Goal: Transaction & Acquisition: Download file/media

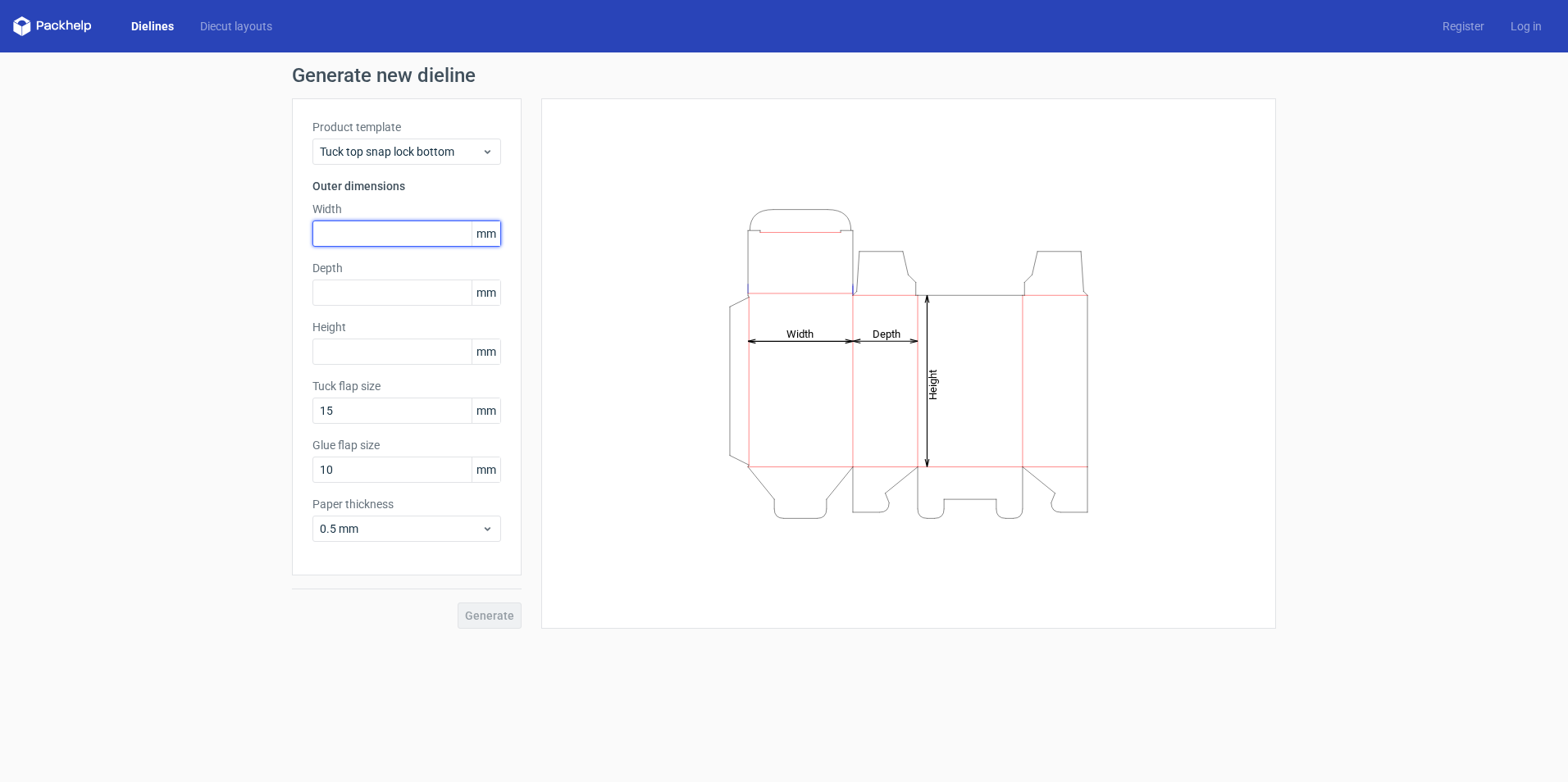
click at [359, 234] on input "text" at bounding box center [407, 234] width 189 height 27
type input "365"
type input "140"
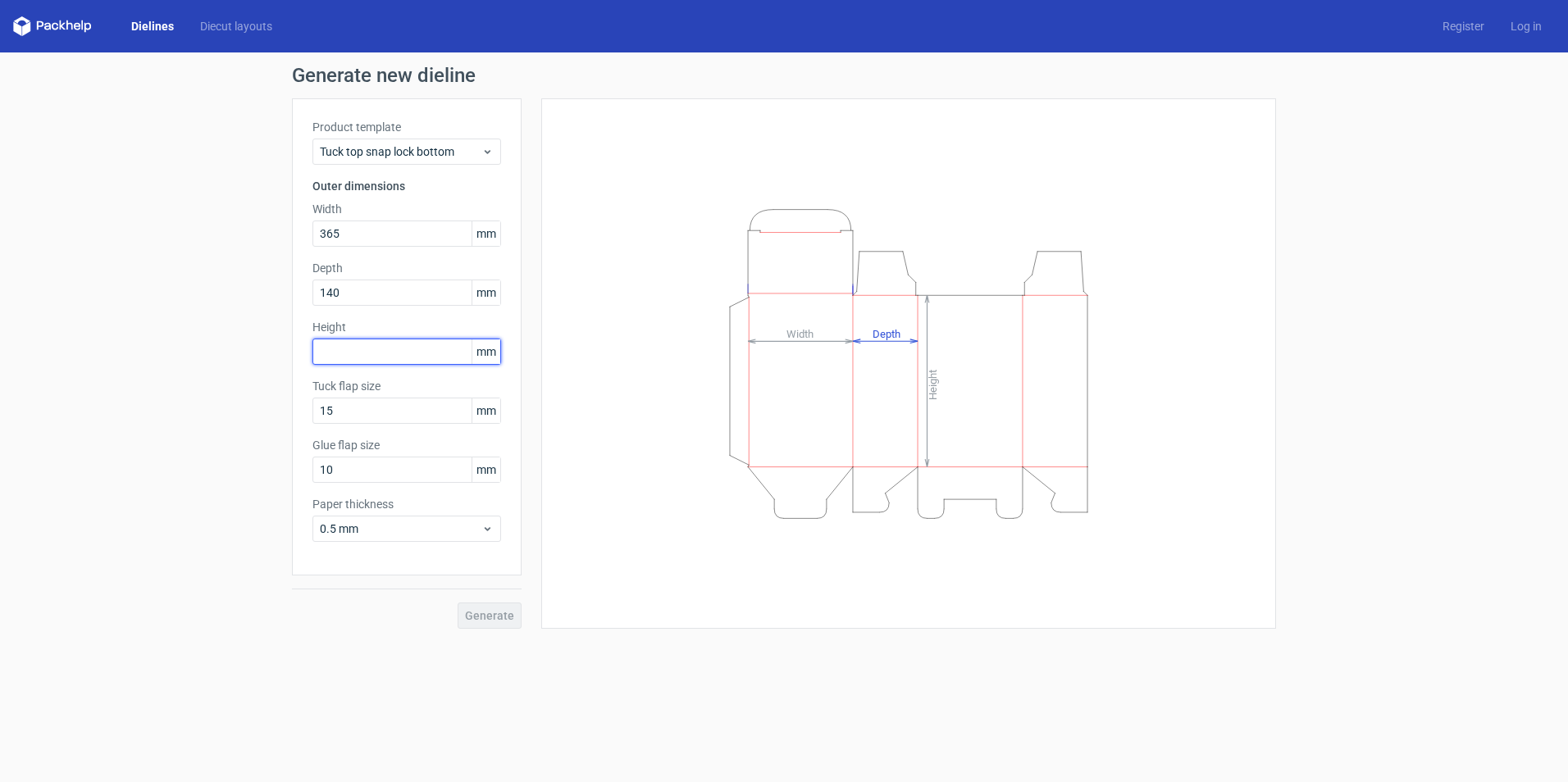
click at [359, 345] on input "text" at bounding box center [407, 352] width 189 height 27
type input "115"
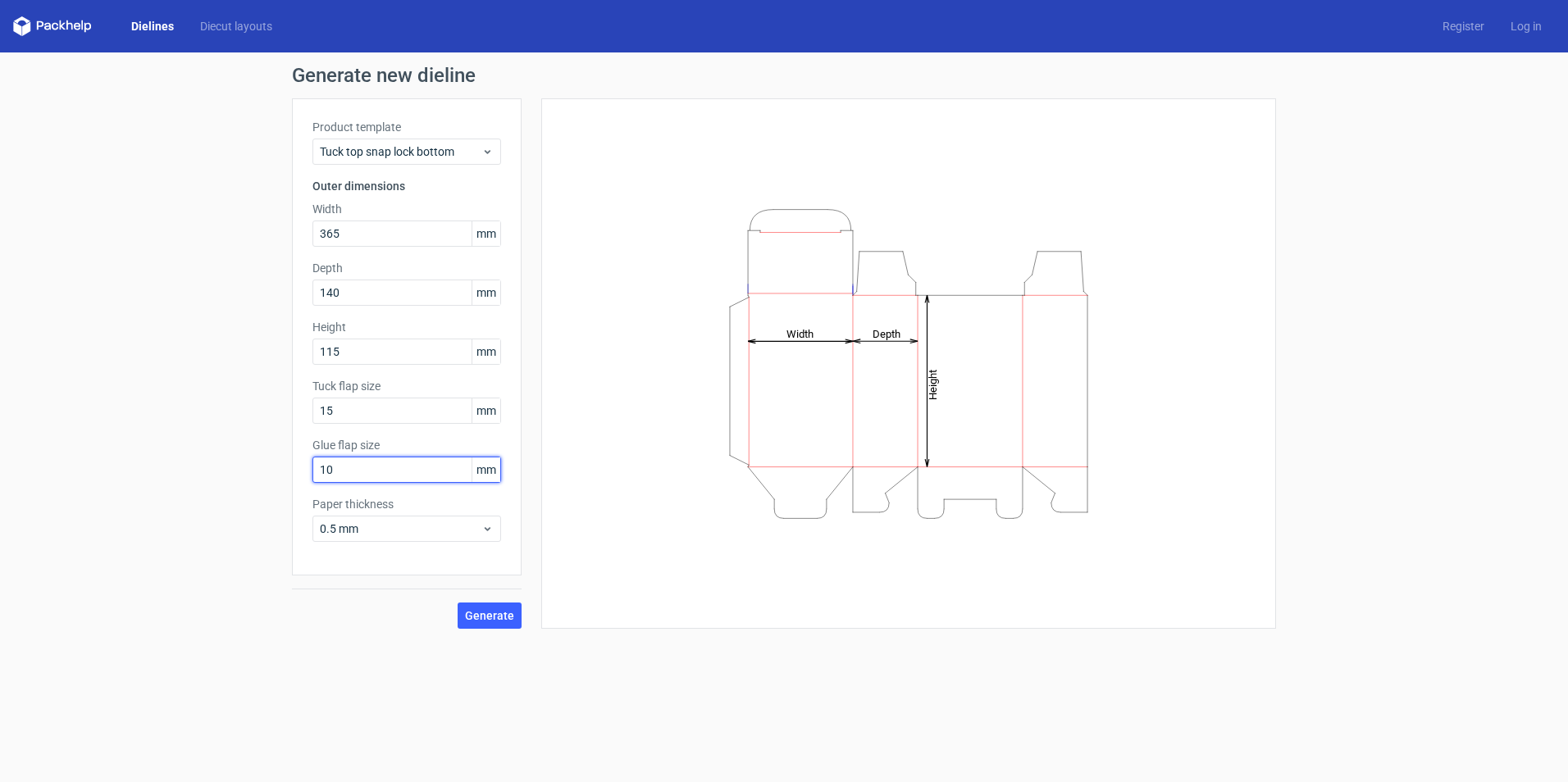
drag, startPoint x: 365, startPoint y: 473, endPoint x: 160, endPoint y: 469, distance: 205.0
click at [160, 469] on div "Generate new dieline Product template Tuck top snap lock bottom Outer dimension…" at bounding box center [784, 347] width 1568 height 590
type input "15"
type input "16"
type input "14"
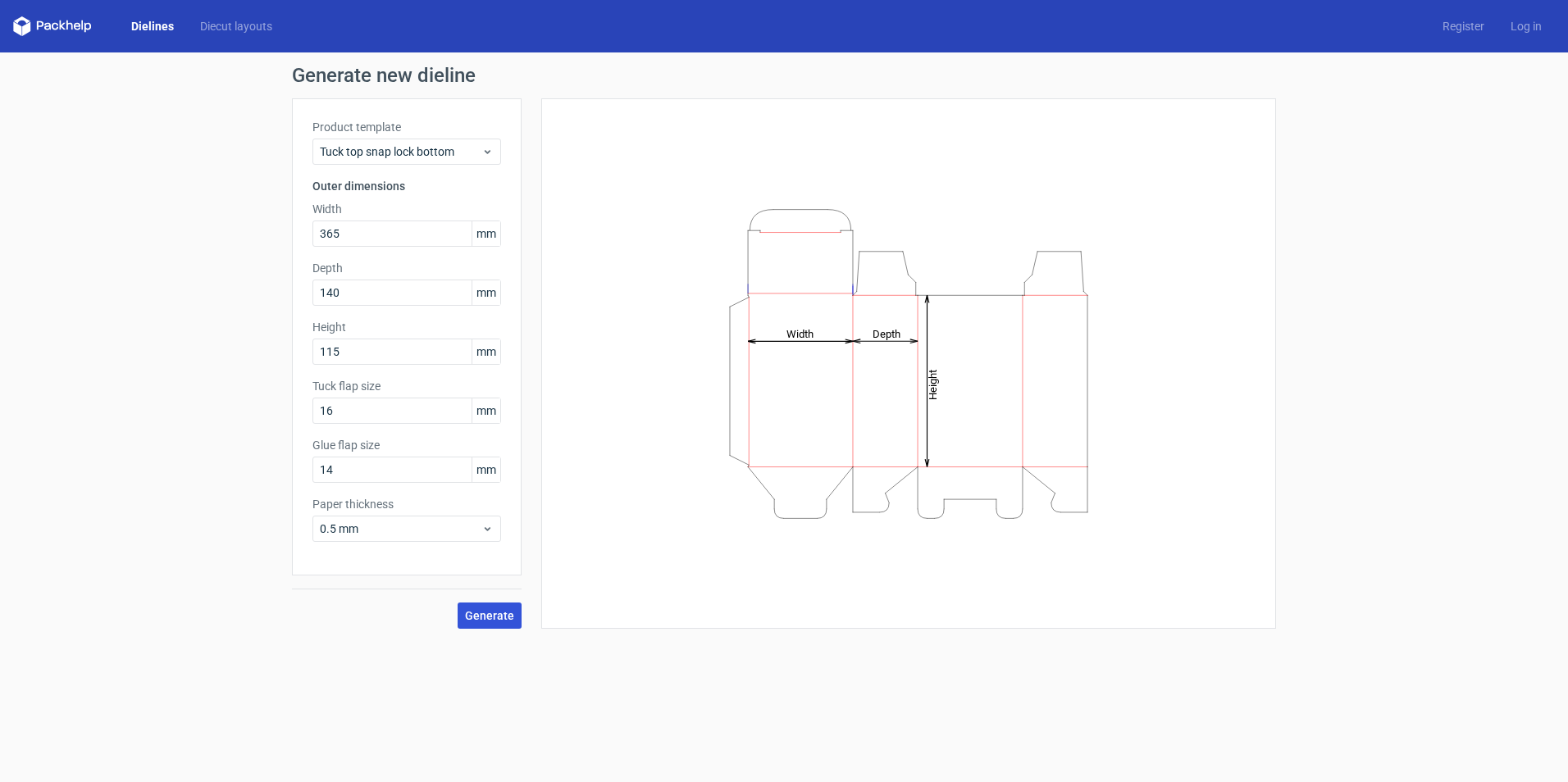
click at [474, 626] on button "Generate" at bounding box center [489, 615] width 64 height 27
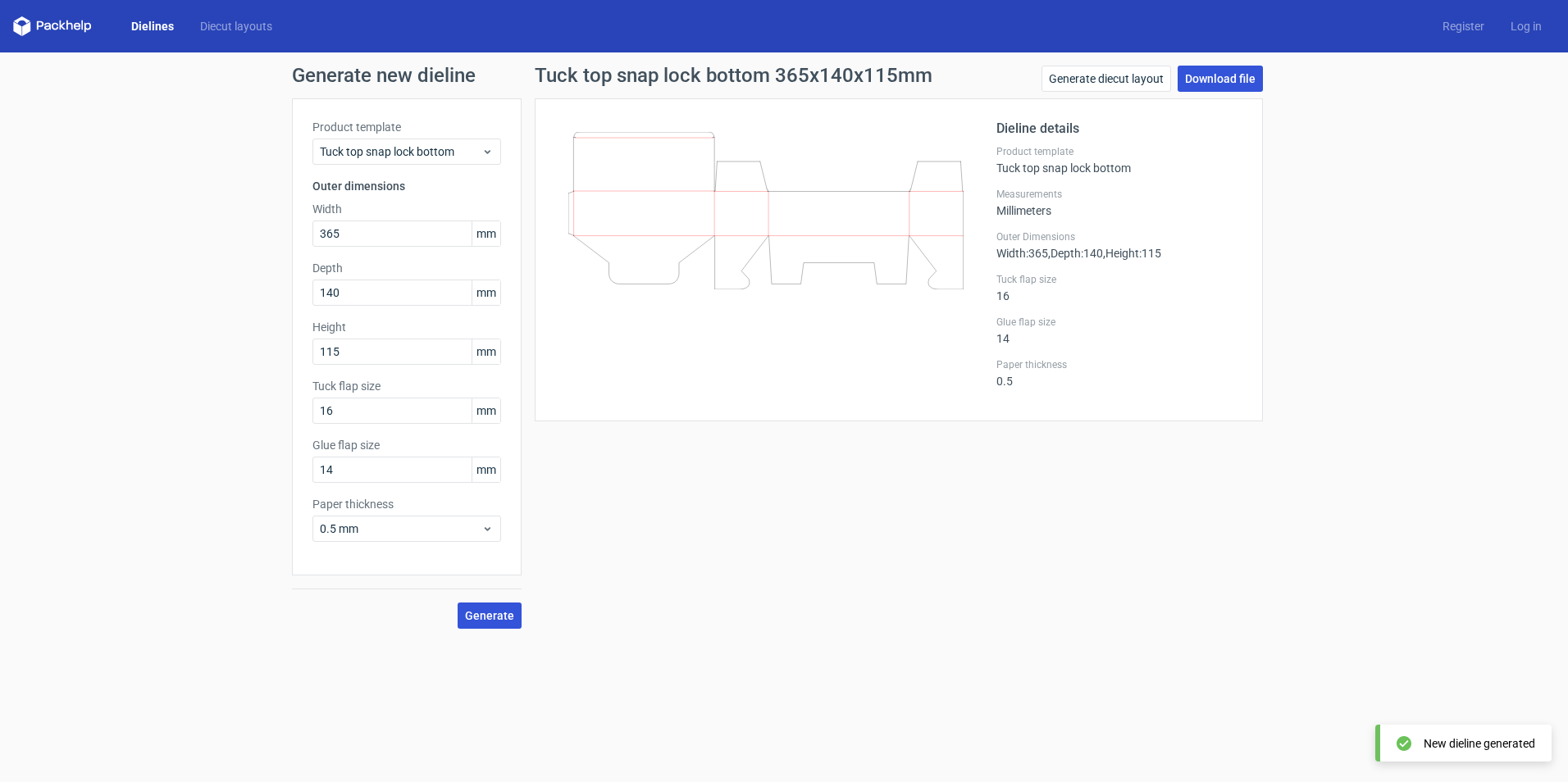
click at [1237, 72] on link "Download file" at bounding box center [1220, 79] width 85 height 27
